Goal: Task Accomplishment & Management: Use online tool/utility

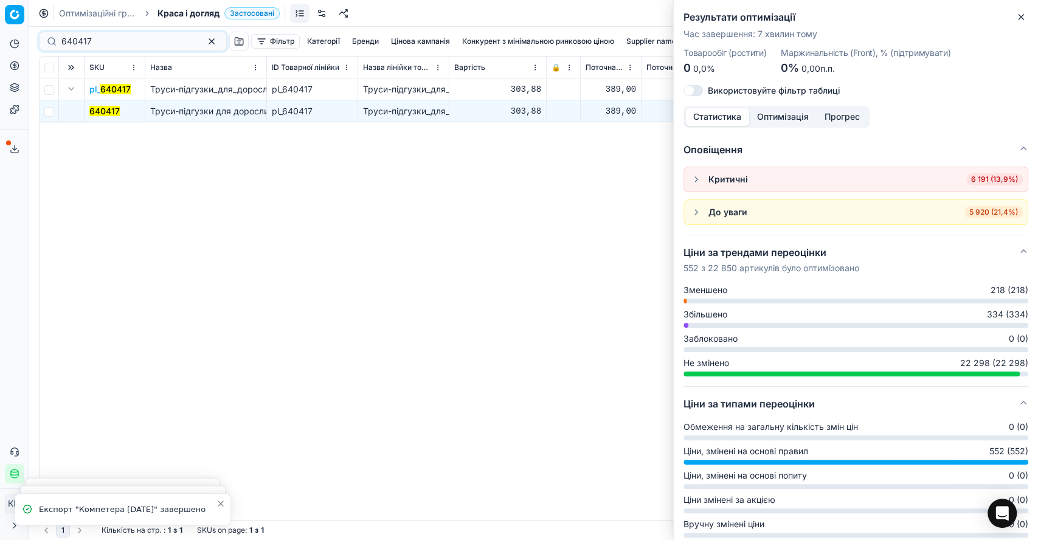
click at [38, 33] on div "640417 Фільтр Категорії [PERSON_NAME] кампанія Конкурент з мінімальною ринковою…" at bounding box center [533, 283] width 1009 height 513
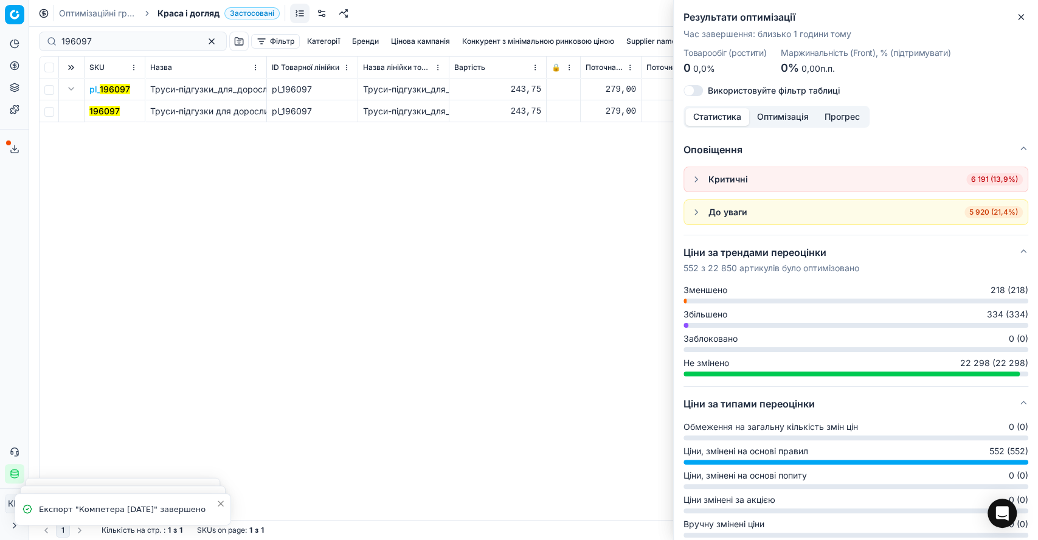
click at [97, 110] on mark "196097" at bounding box center [104, 111] width 30 height 10
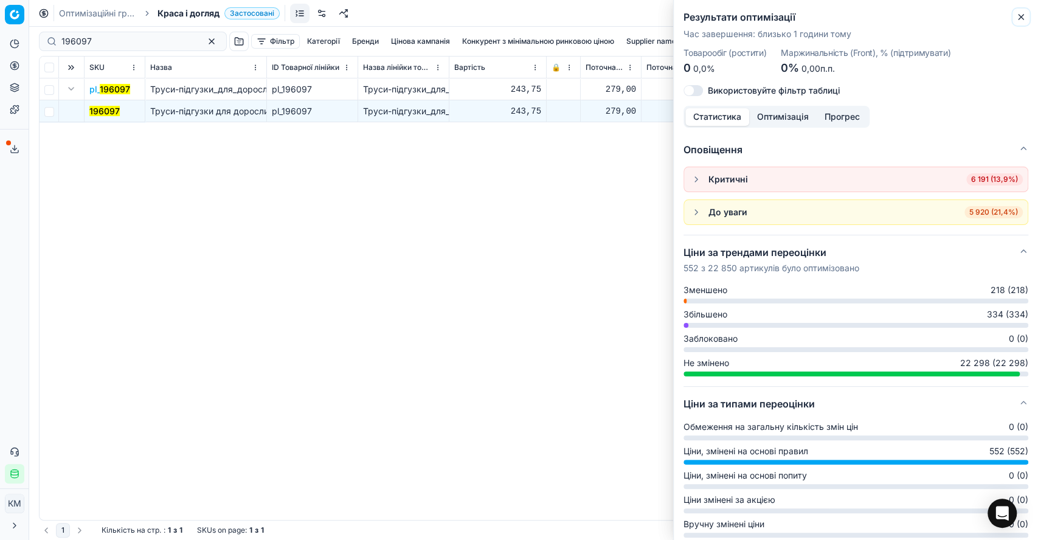
click at [1021, 13] on icon "button" at bounding box center [1021, 17] width 10 height 10
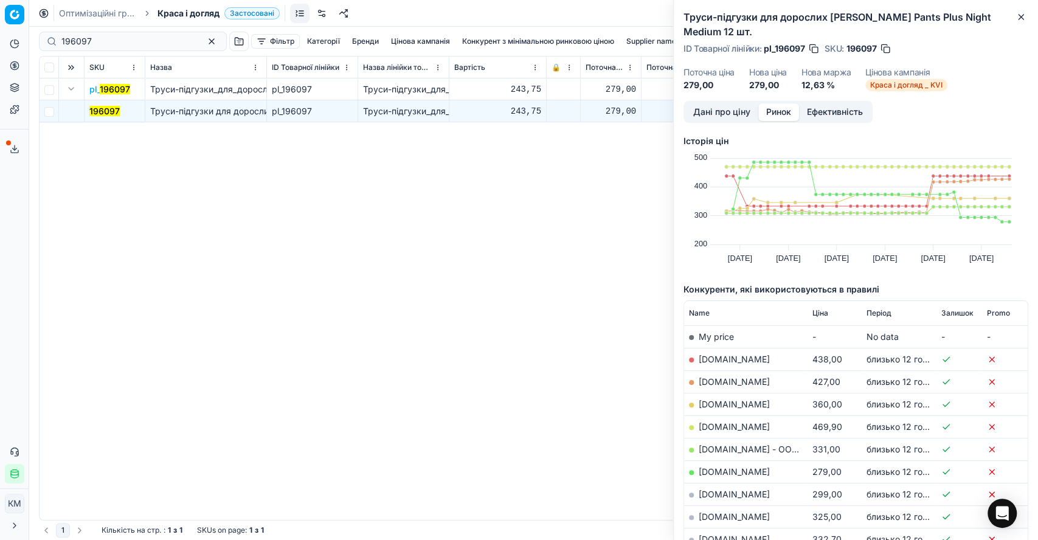
click at [52, 275] on div "pl_ 196097 Труси-підгузки_для_дорослих_Tena_Pants_Plus_Night_Мedium_12_шт. pl_1…" at bounding box center [534, 298] width 988 height 441
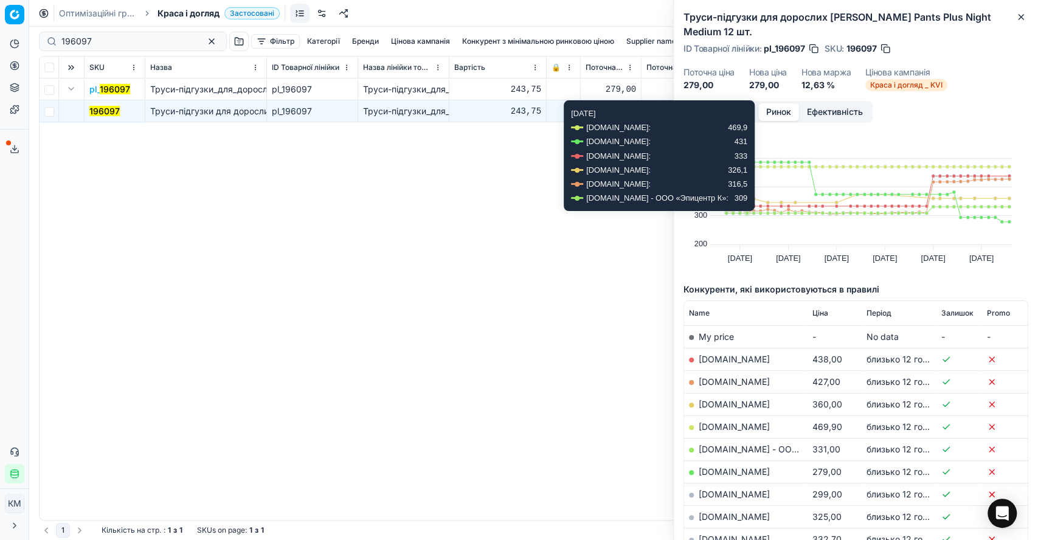
click at [739, 88] on div "Труси-підгузки для дорослих [PERSON_NAME] Pants Plus Night Мedium 12 шт. ID Тов…" at bounding box center [855, 270] width 365 height 540
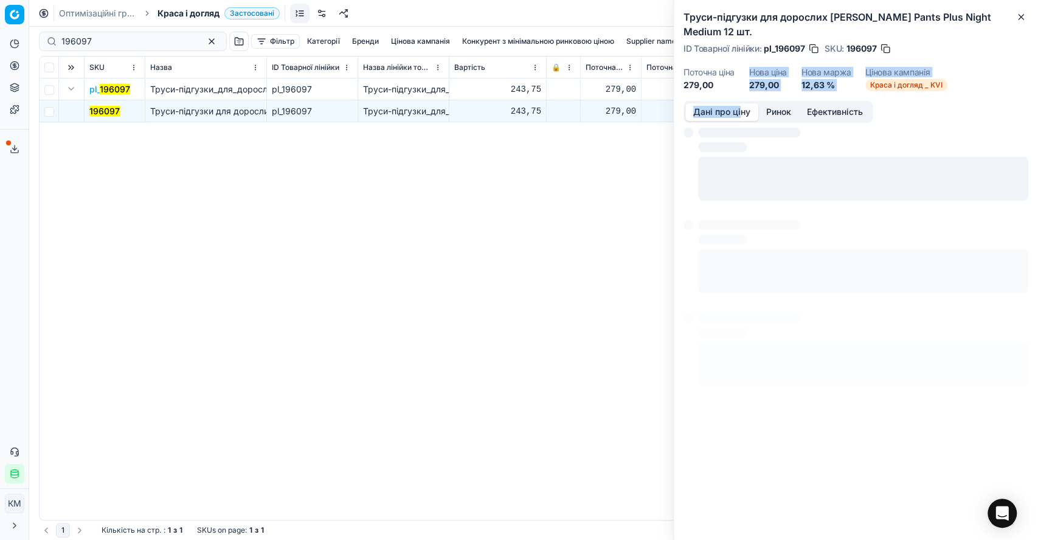
click at [739, 103] on button "Дані про ціну" at bounding box center [721, 112] width 73 height 18
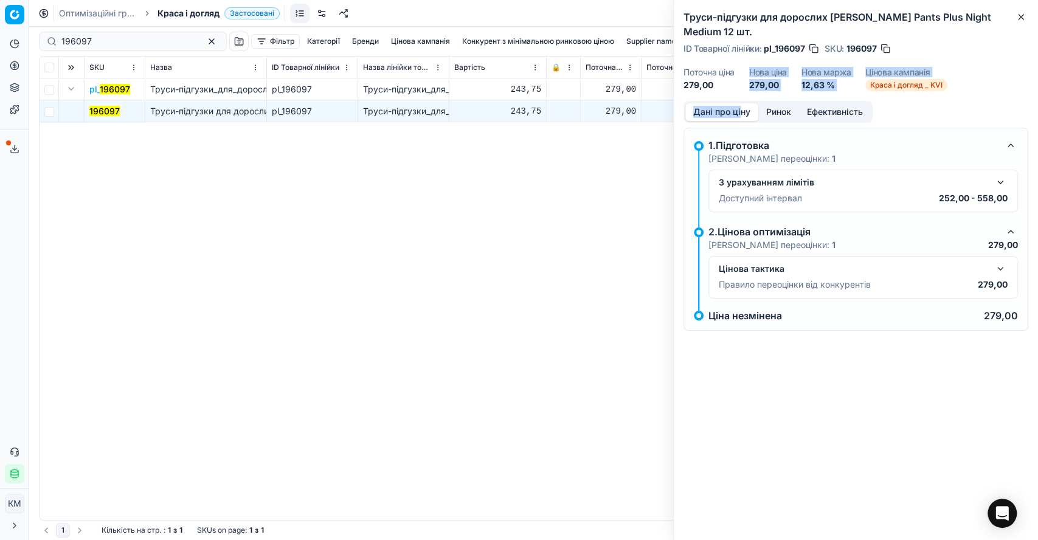
click at [998, 261] on button "button" at bounding box center [1000, 268] width 15 height 15
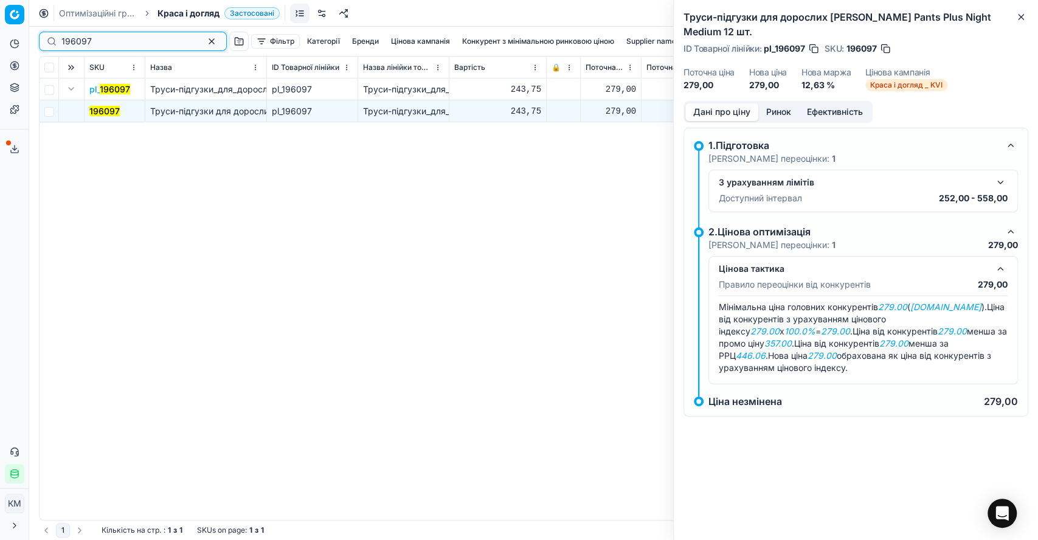
drag, startPoint x: 109, startPoint y: 40, endPoint x: 55, endPoint y: 40, distance: 53.5
click at [55, 40] on div "196097" at bounding box center [133, 41] width 188 height 19
paste input "52400"
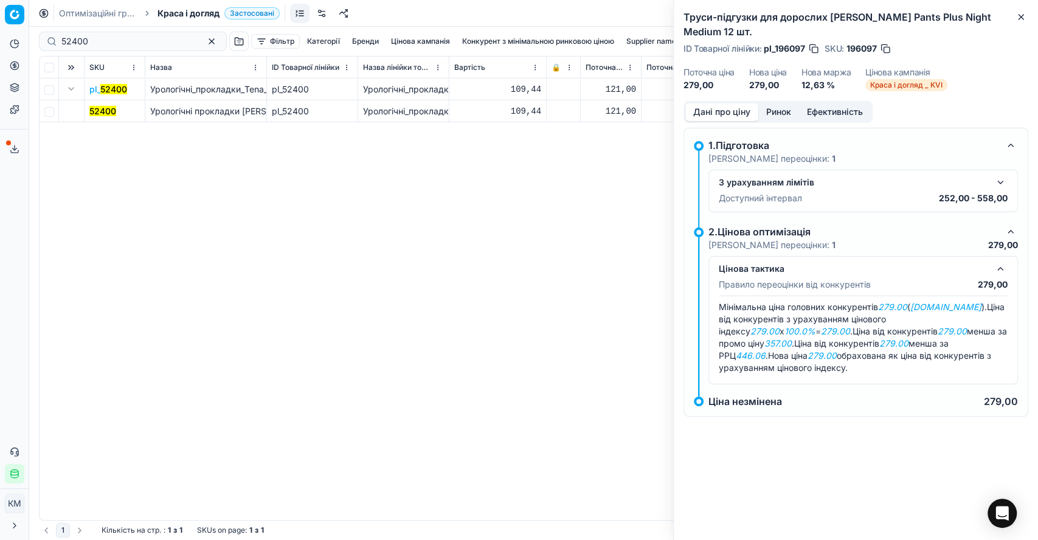
click at [101, 106] on mark "52400" at bounding box center [102, 111] width 27 height 10
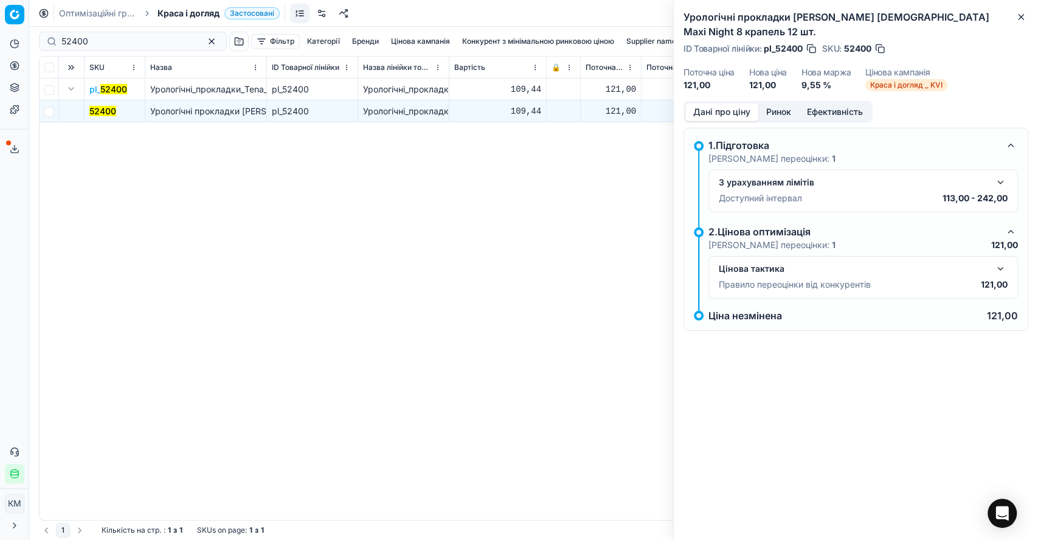
click at [997, 261] on button "button" at bounding box center [1000, 268] width 15 height 15
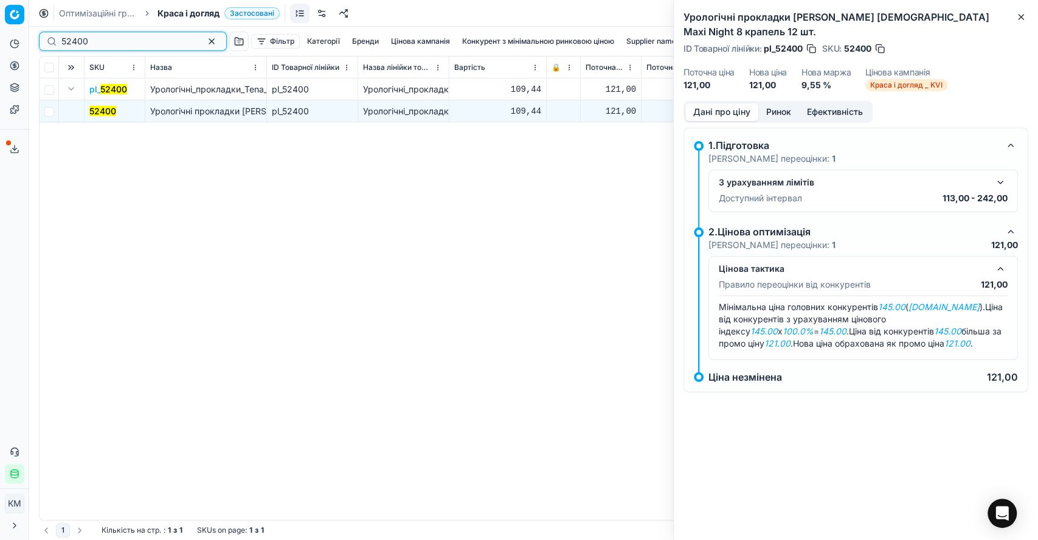
drag, startPoint x: 96, startPoint y: 37, endPoint x: 50, endPoint y: 37, distance: 46.2
click at [50, 37] on div "52400" at bounding box center [133, 41] width 188 height 19
paste input "0079"
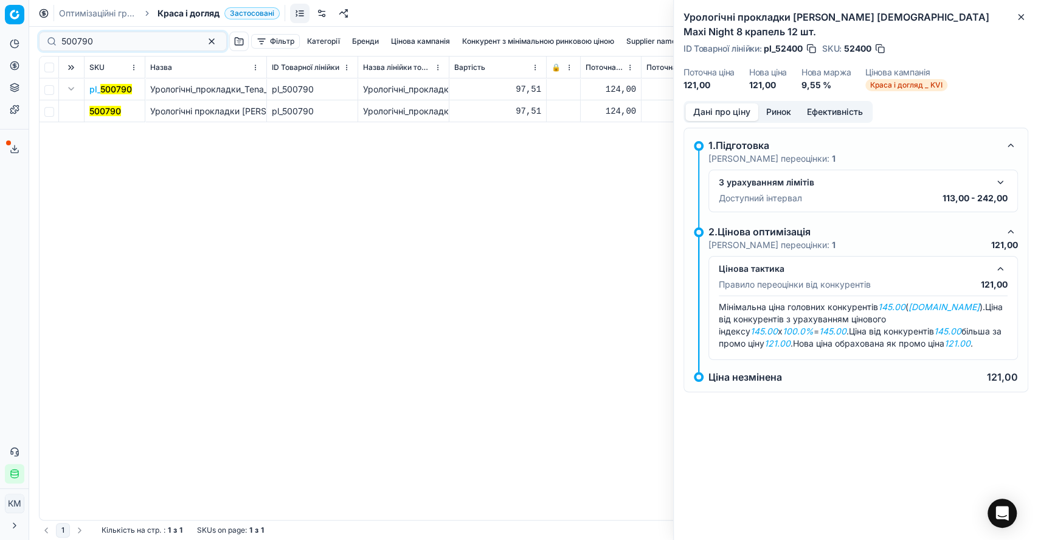
click at [99, 109] on mark "500790" at bounding box center [105, 111] width 32 height 10
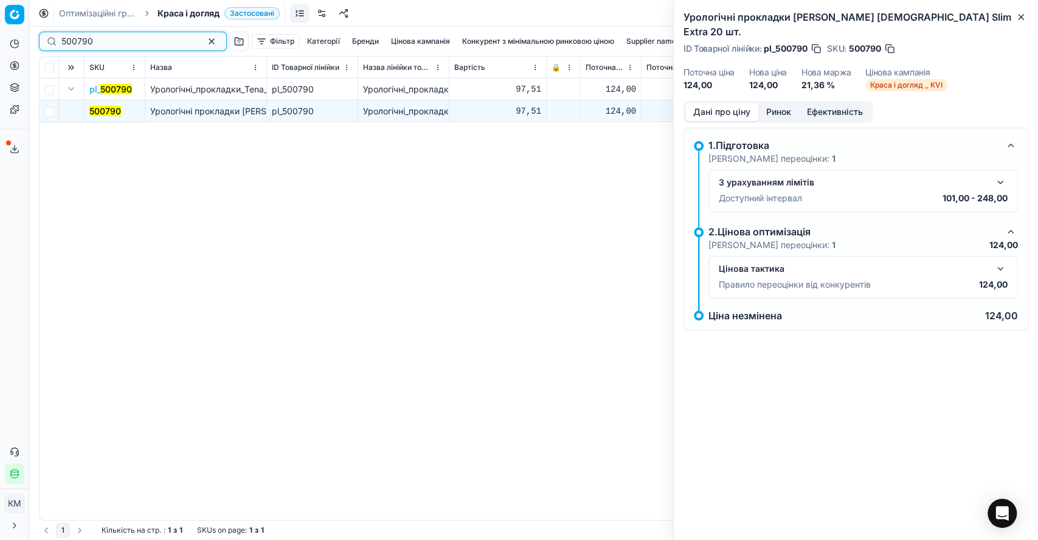
click at [47, 37] on div "500790" at bounding box center [133, 41] width 188 height 19
paste input "456353"
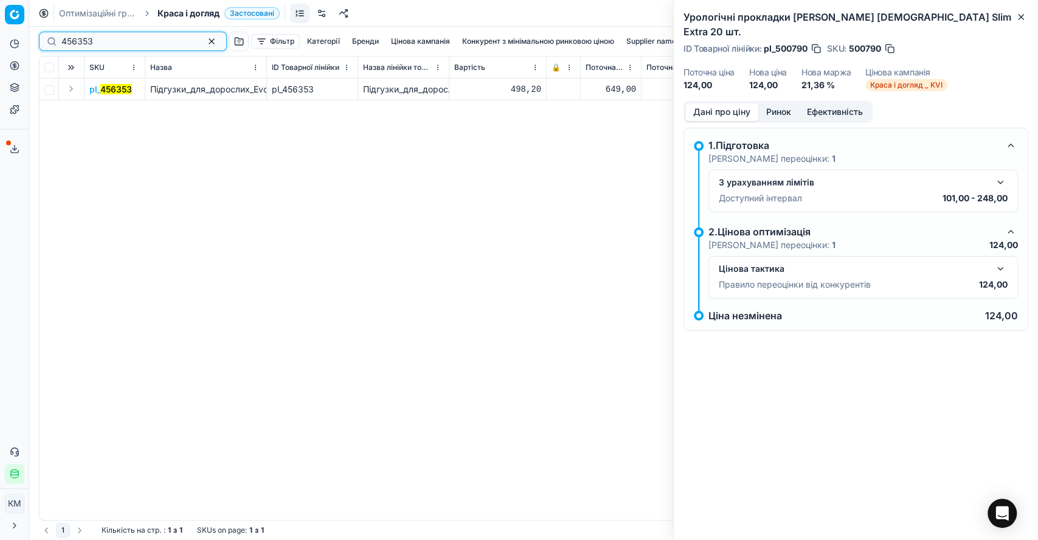
type input "456353"
click at [70, 91] on button "Expand" at bounding box center [71, 88] width 15 height 15
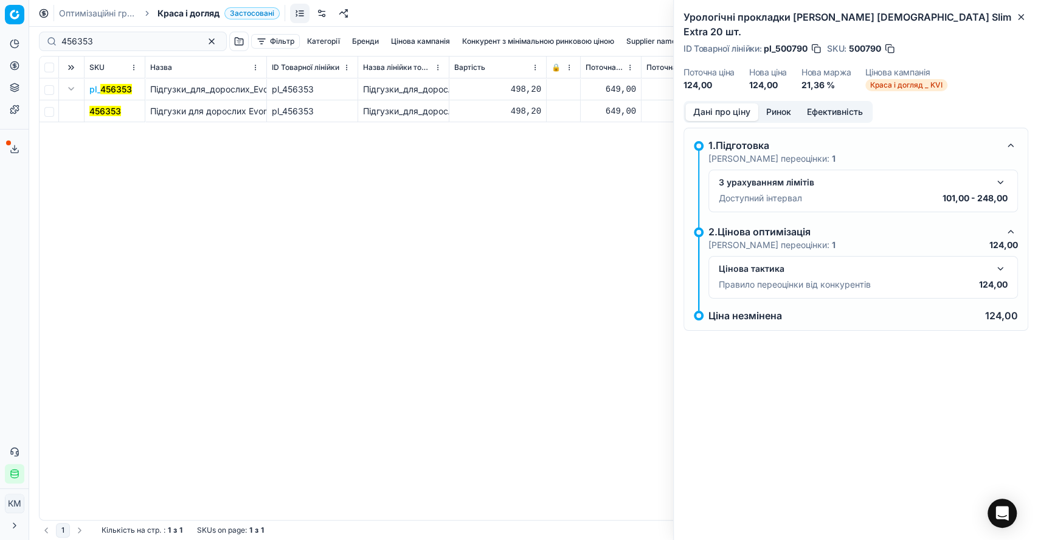
click at [103, 111] on mark "456353" at bounding box center [105, 111] width 32 height 10
